Goal: Task Accomplishment & Management: Manage account settings

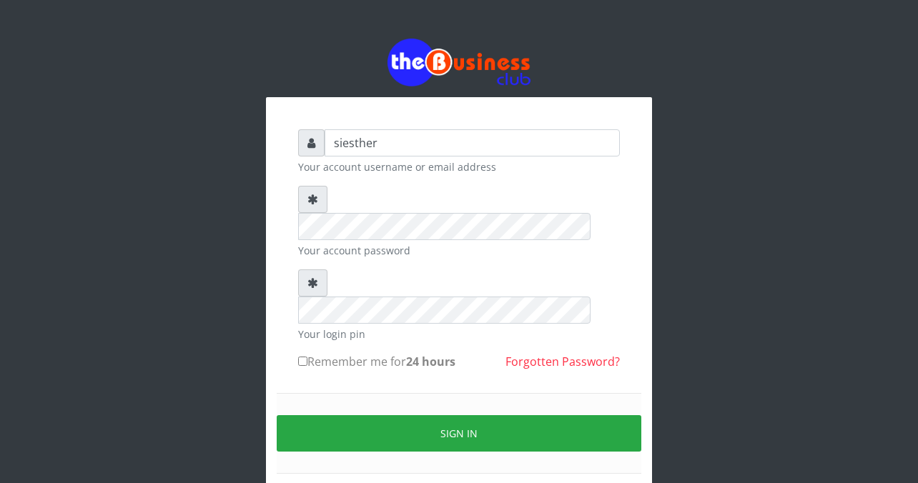
type input "siesther"
click at [309, 393] on div "Sign in" at bounding box center [459, 433] width 365 height 81
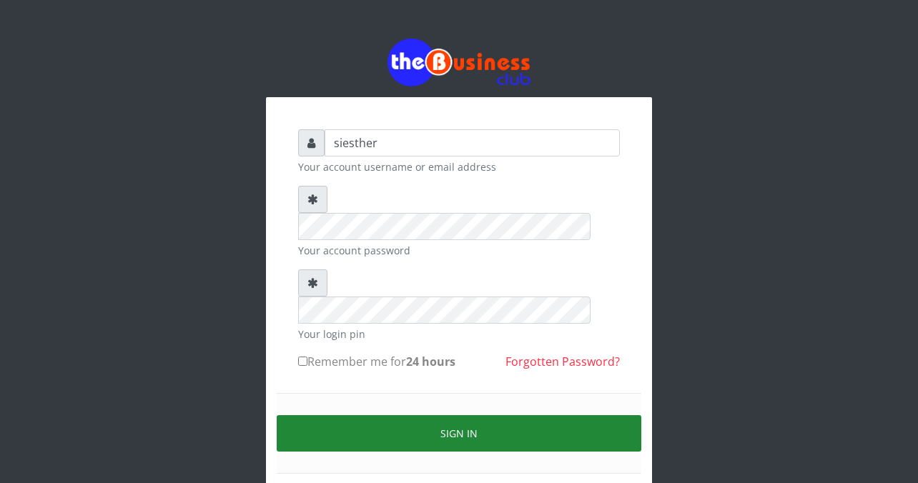
click at [518, 415] on button "Sign in" at bounding box center [459, 433] width 365 height 36
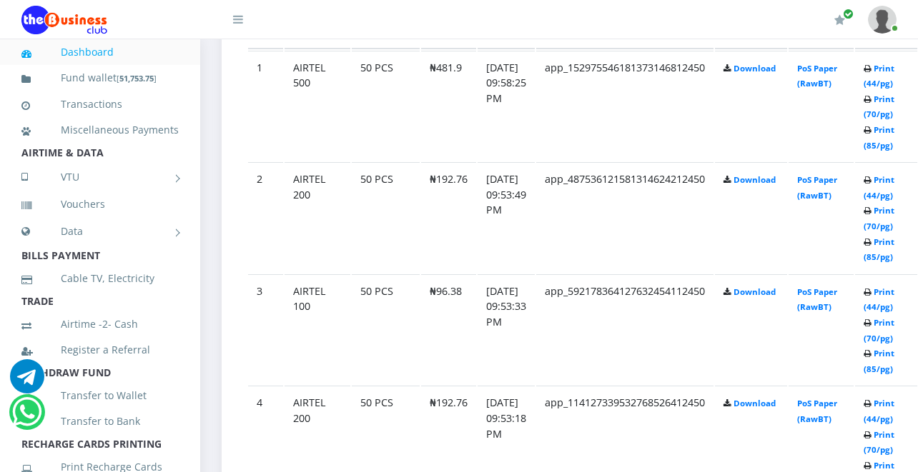
scroll to position [1026, 0]
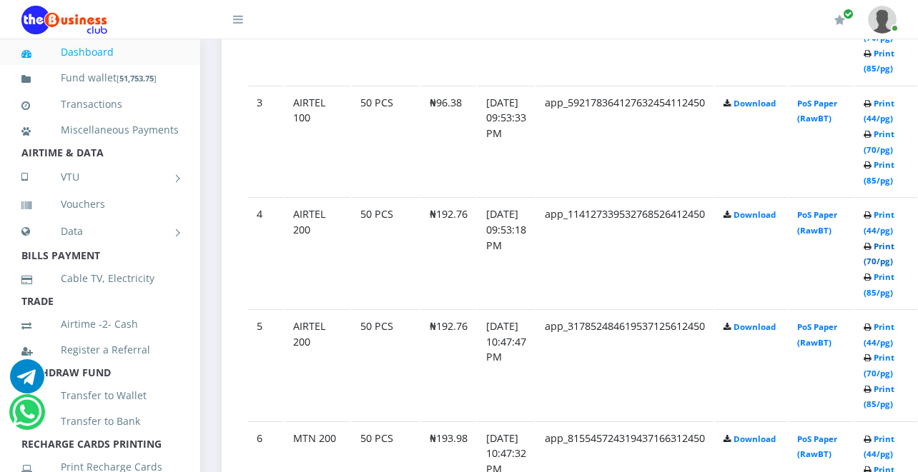
click at [894, 264] on link "Print (70/pg)" at bounding box center [879, 254] width 31 height 26
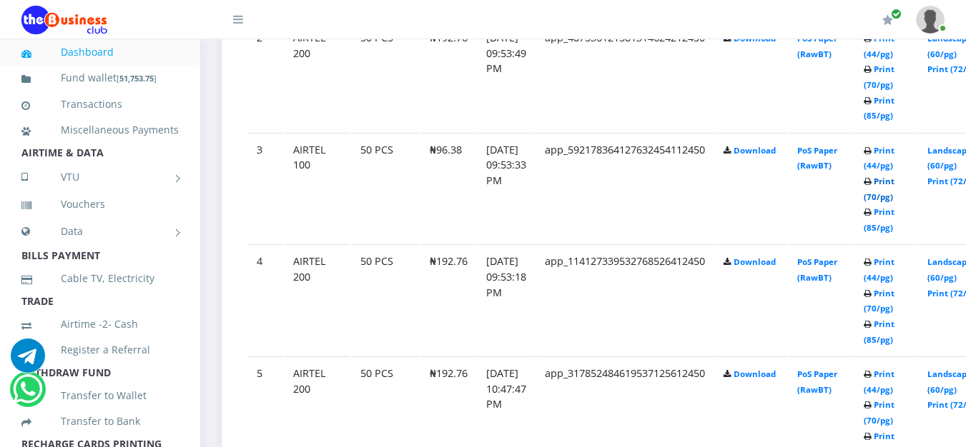
scroll to position [1026, 0]
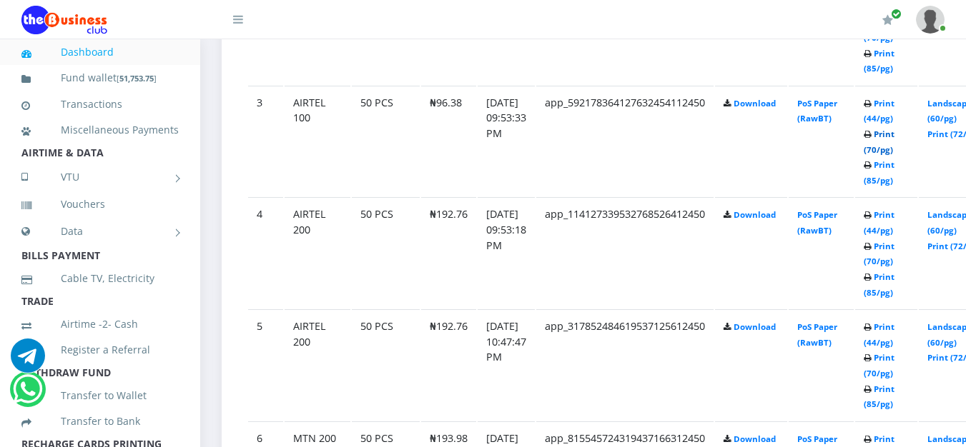
click at [894, 154] on link "Print (70/pg)" at bounding box center [879, 142] width 31 height 26
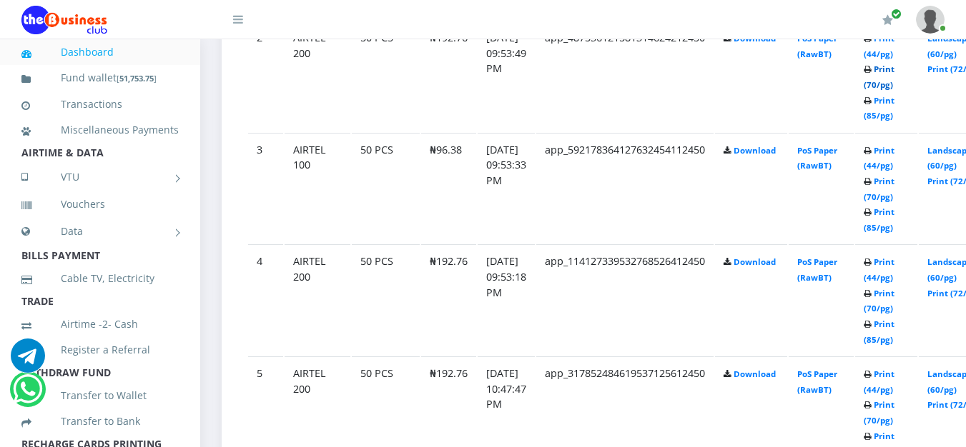
scroll to position [1026, 0]
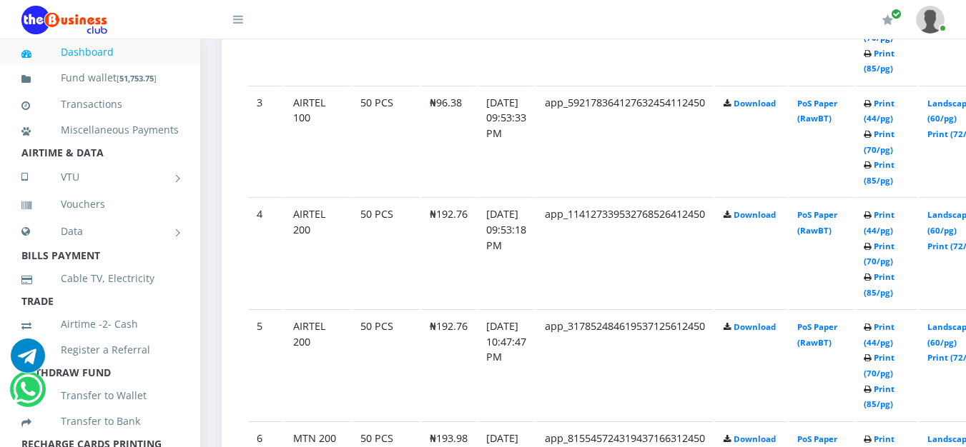
click at [896, 89] on td "Print (44/pg) Print (70/pg) Print (85/pg)" at bounding box center [886, 141] width 62 height 111
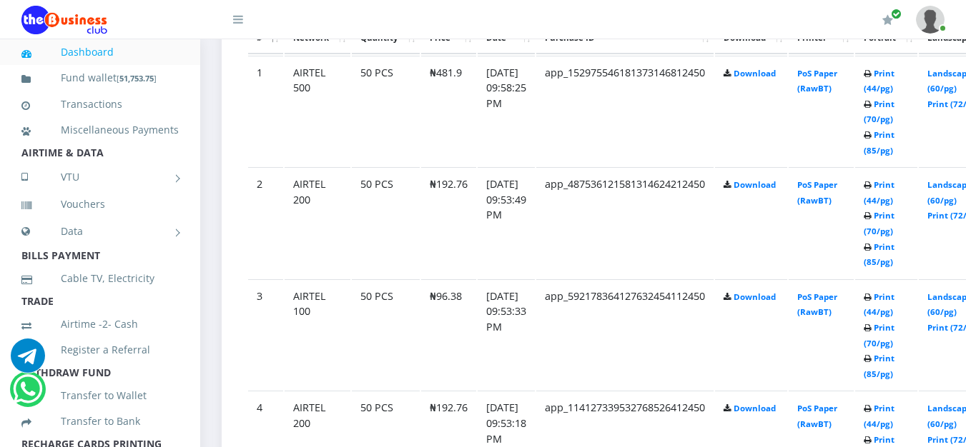
scroll to position [827, 0]
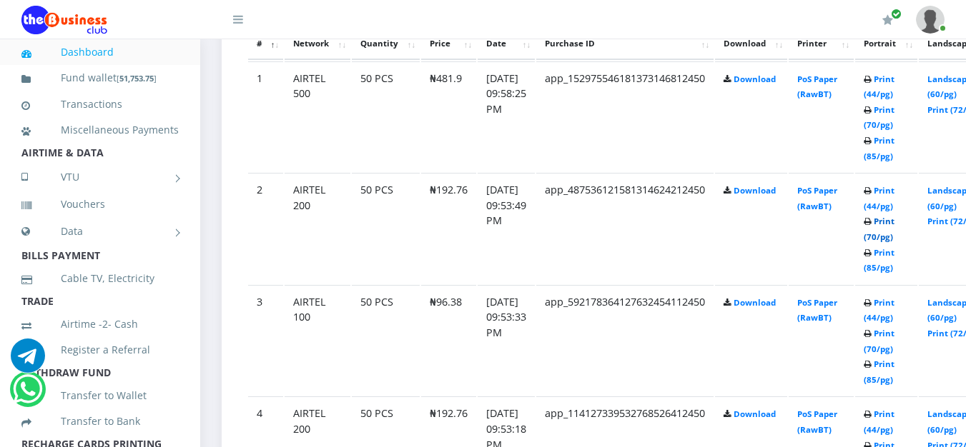
click at [894, 239] on link "Print (70/pg)" at bounding box center [879, 229] width 31 height 26
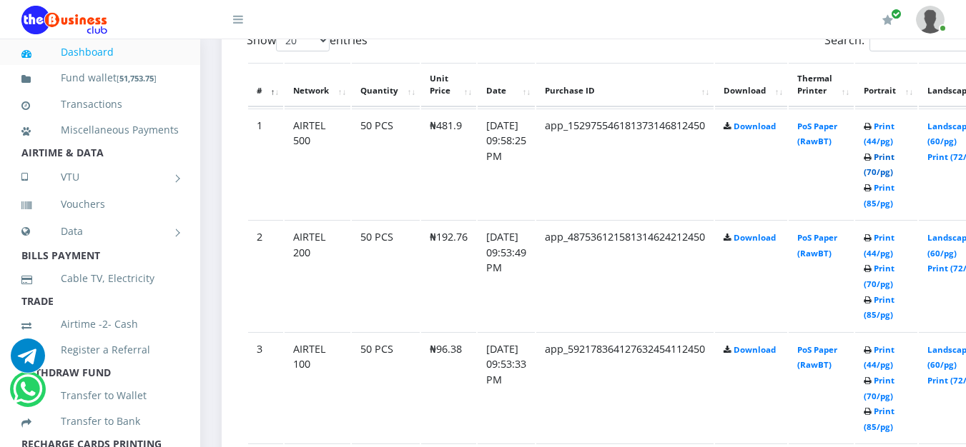
scroll to position [827, 0]
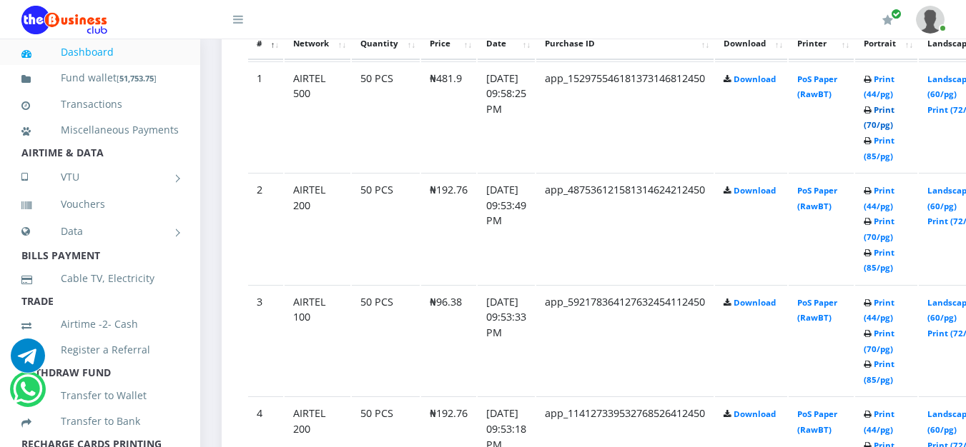
click at [894, 128] on link "Print (70/pg)" at bounding box center [879, 117] width 31 height 26
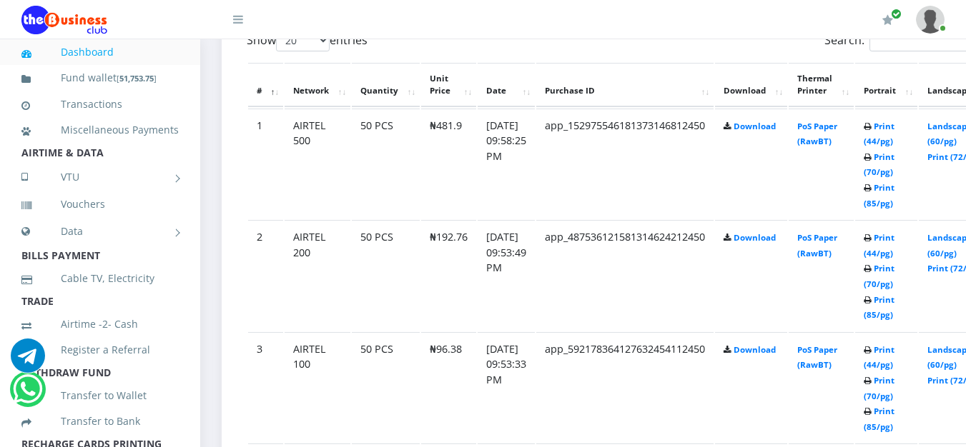
scroll to position [827, 0]
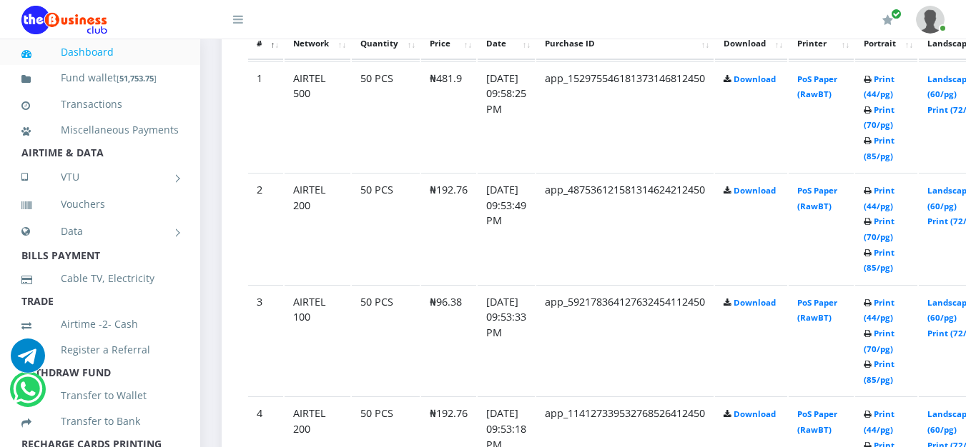
click at [944, 29] on link at bounding box center [930, 19] width 29 height 39
click at [874, 98] on link "Logout" at bounding box center [890, 99] width 93 height 23
